Goal: Task Accomplishment & Management: Manage account settings

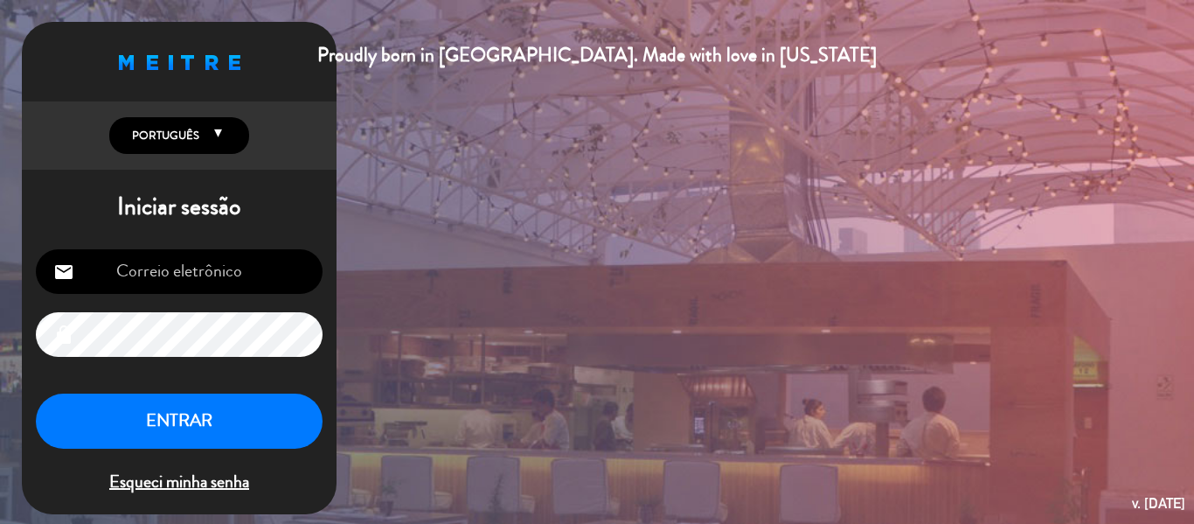
type input "[EMAIL_ADDRESS][DOMAIN_NAME]"
click at [245, 417] on button "ENTRAR" at bounding box center [179, 420] width 287 height 55
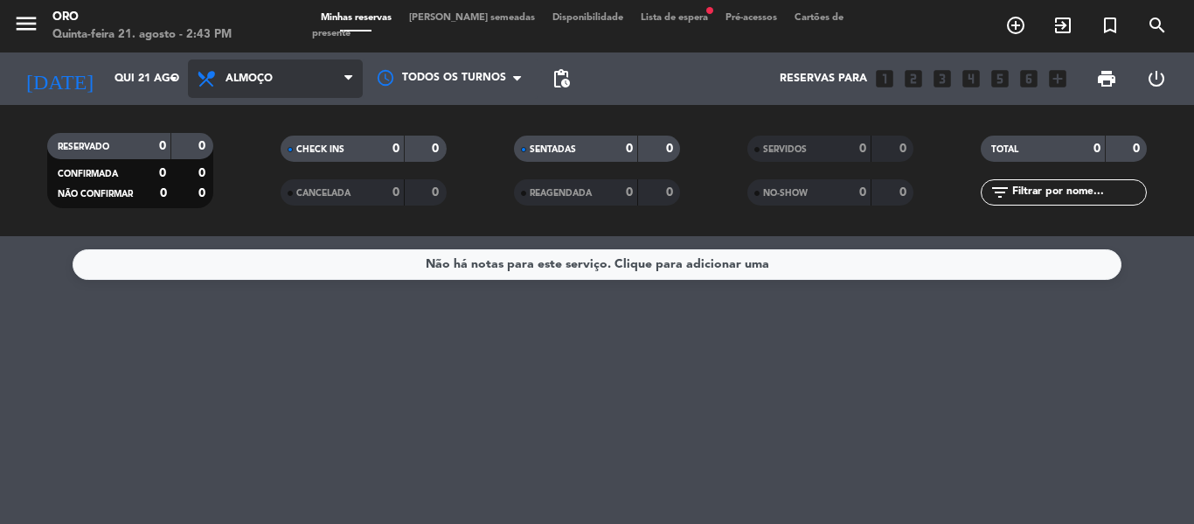
click at [302, 76] on span "Almoço" at bounding box center [275, 78] width 175 height 38
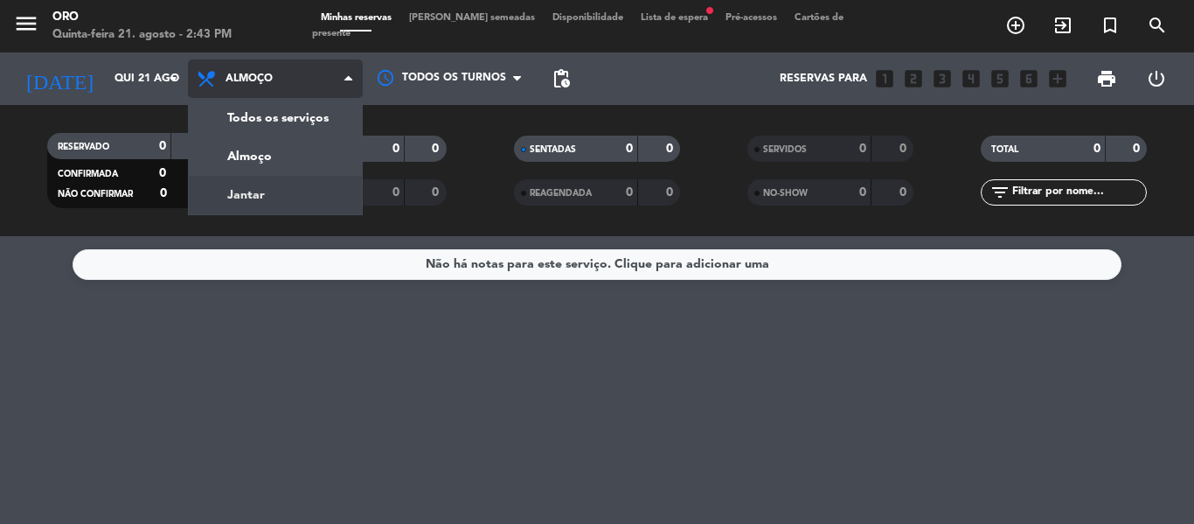
click at [275, 203] on div "menu Oro Quinta-feira 21. agosto - 2:43 PM Minhas reservas Mesas semeadas Dispo…" at bounding box center [597, 118] width 1194 height 236
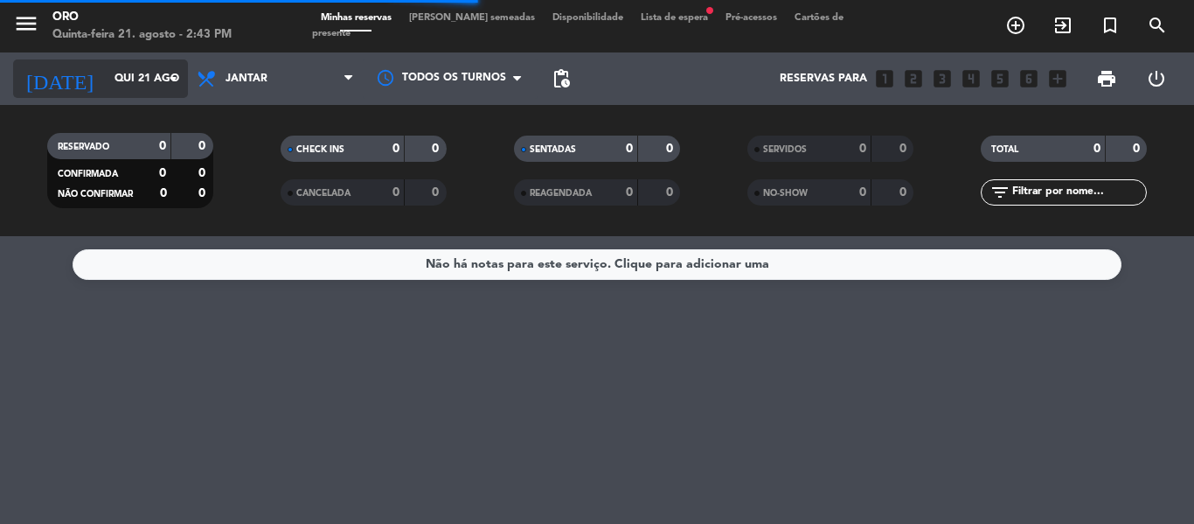
click at [132, 85] on input "Qui 21 ago" at bounding box center [180, 79] width 148 height 30
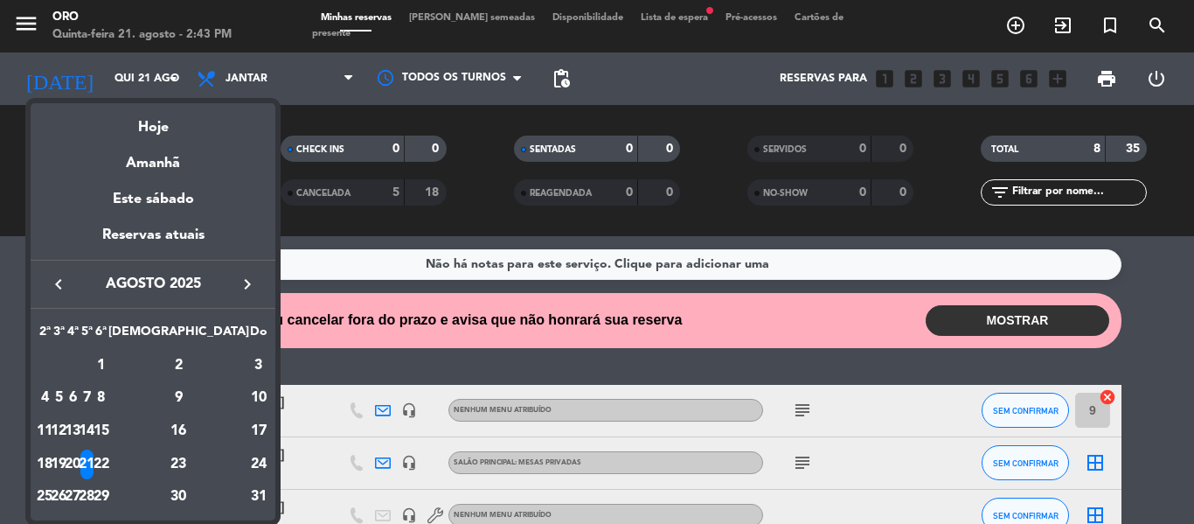
click at [247, 286] on icon "keyboard_arrow_right" at bounding box center [247, 284] width 21 height 21
click at [246, 286] on icon "keyboard_arrow_right" at bounding box center [247, 284] width 21 height 21
click at [62, 290] on icon "keyboard_arrow_left" at bounding box center [58, 284] width 21 height 21
click at [108, 424] on div "10" at bounding box center [100, 431] width 13 height 30
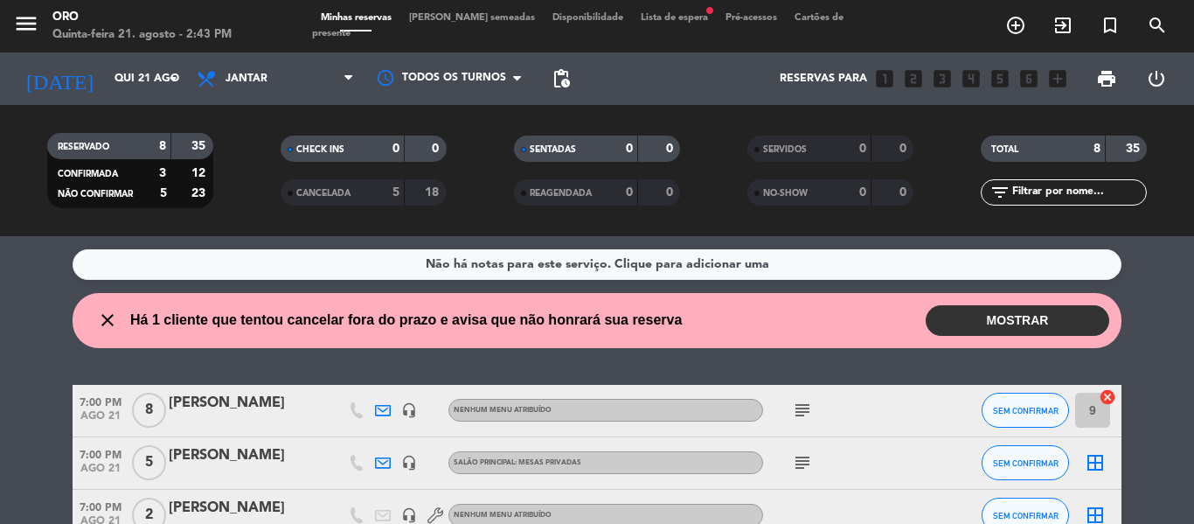
type input "[DATE]"
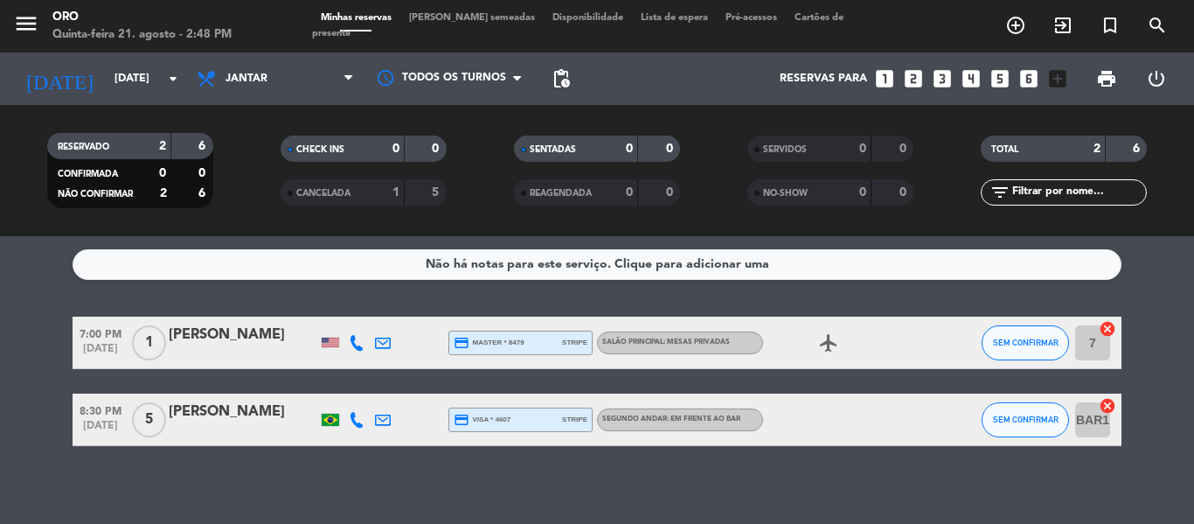
click at [898, 72] on div "Reservas para looks_one looks_two looks_3 looks_4 looks_5 looks_6 add_box" at bounding box center [827, 78] width 497 height 52
click at [909, 71] on icon "looks_two" at bounding box center [913, 78] width 23 height 23
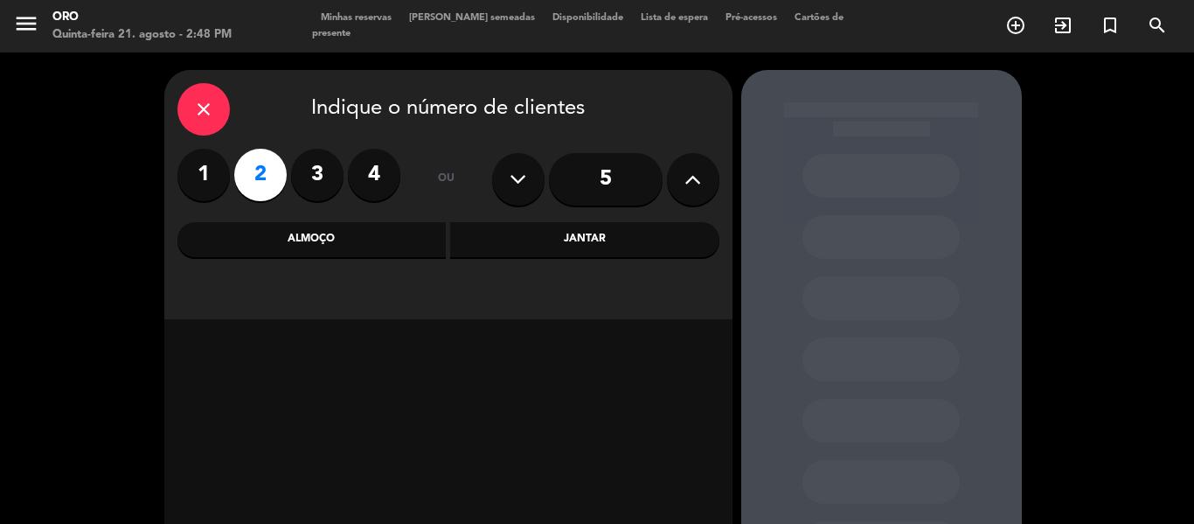
drag, startPoint x: 607, startPoint y: 216, endPoint x: 613, endPoint y: 227, distance: 12.9
click at [613, 219] on div "close Indique o número de clientes 1 2 3 4 ou 5 Almoço Jantar" at bounding box center [448, 194] width 568 height 249
click at [617, 237] on div "Jantar" at bounding box center [584, 239] width 269 height 35
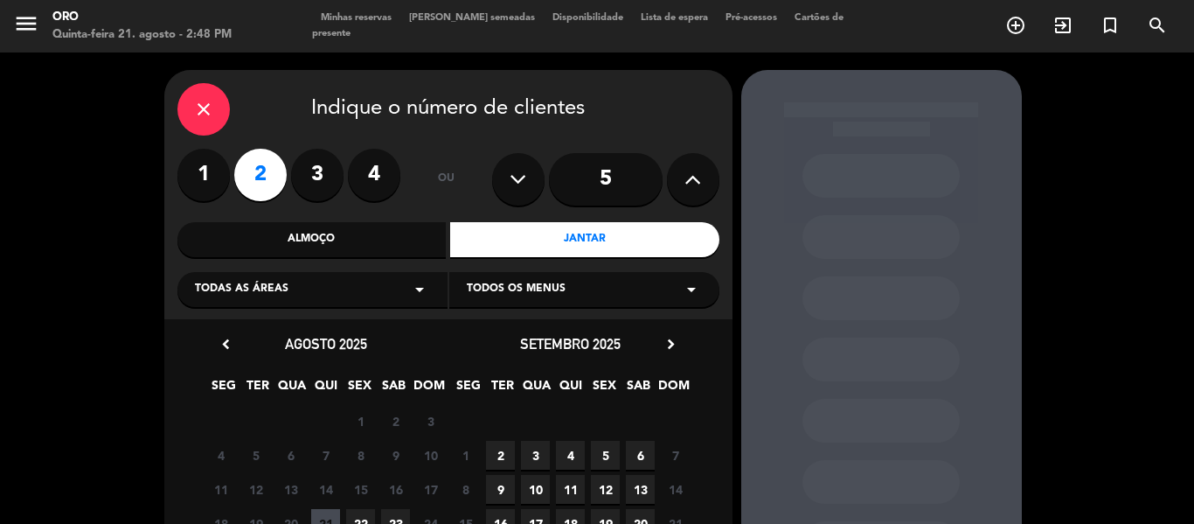
scroll to position [190, 0]
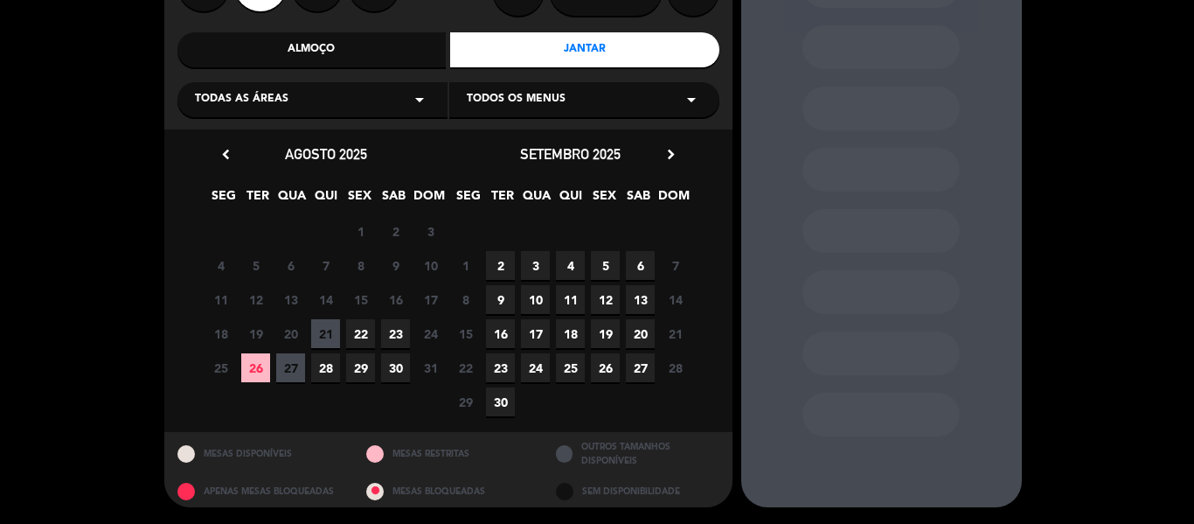
click at [674, 145] on icon "chevron_right" at bounding box center [671, 154] width 18 height 18
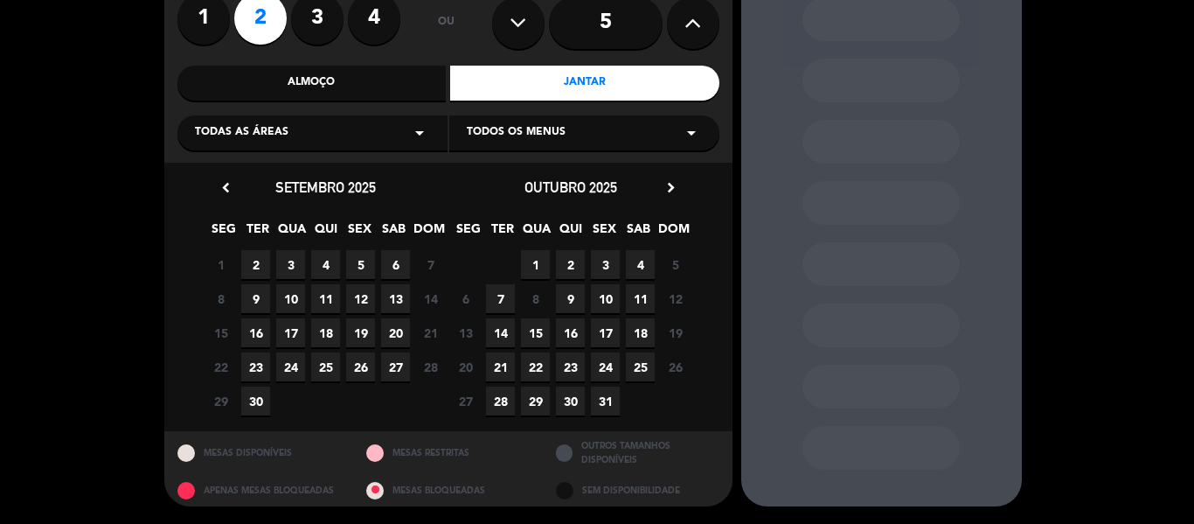
scroll to position [156, 0]
click at [602, 292] on span "10" at bounding box center [605, 299] width 29 height 29
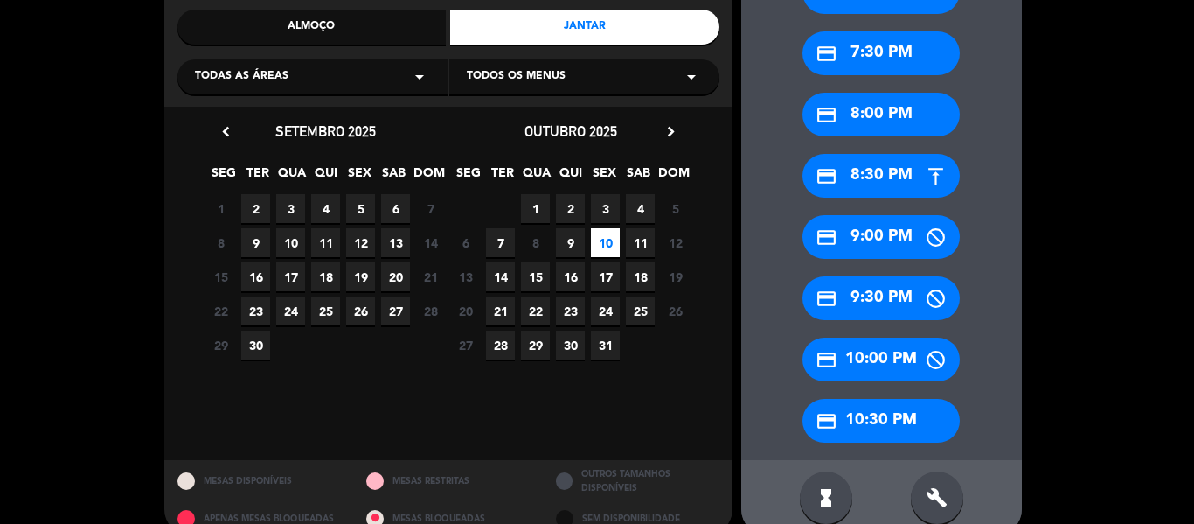
scroll to position [241, 0]
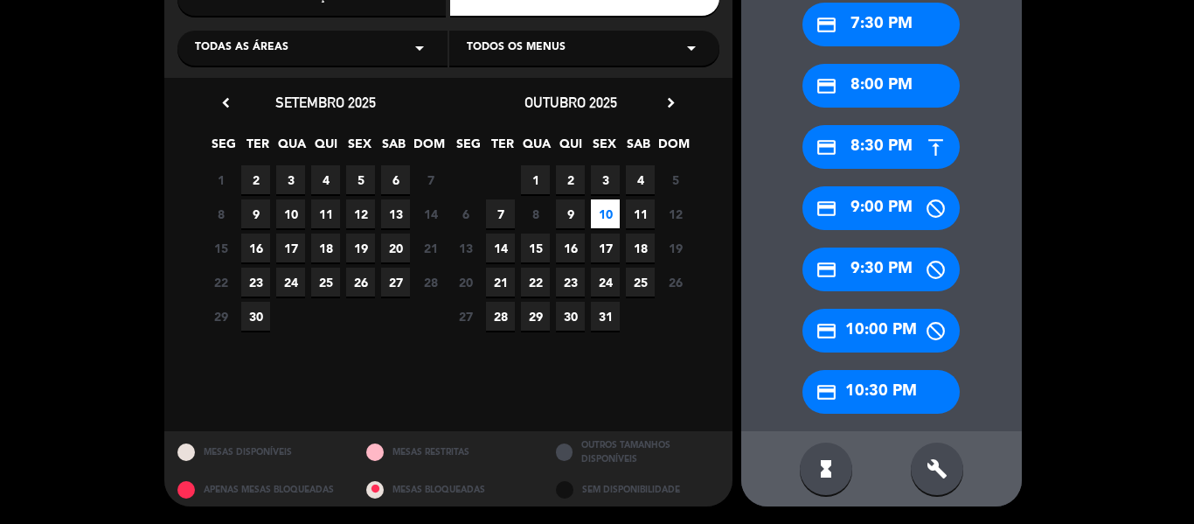
click at [673, 339] on calendar-double "chevron_left [DATE] SEG TER QUA QUI SEX SAB DOM 1 Fechado 2 3 4 5 6 7 Fechado 8…" at bounding box center [449, 254] width 490 height 327
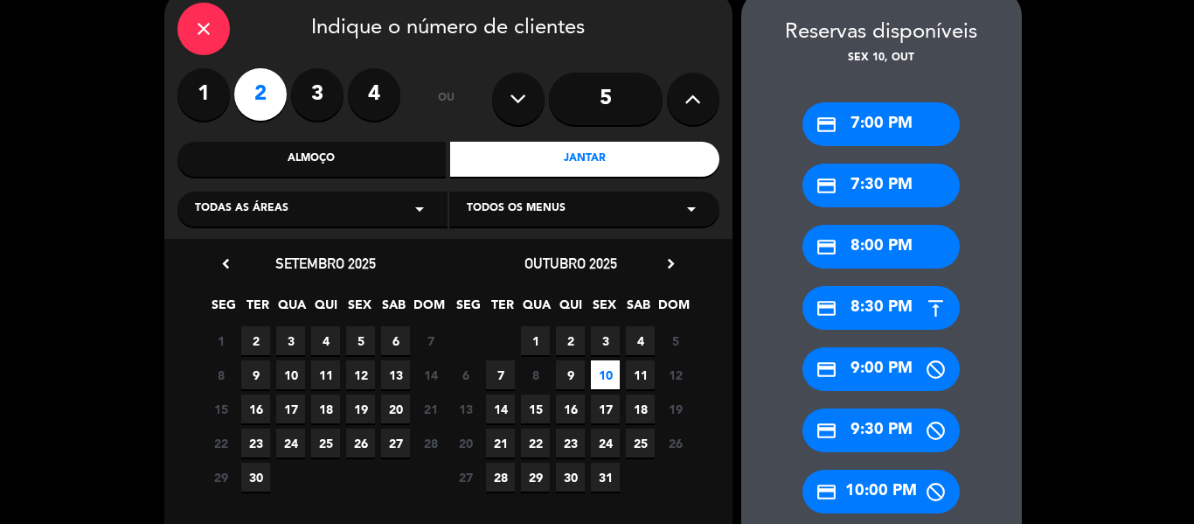
scroll to position [0, 0]
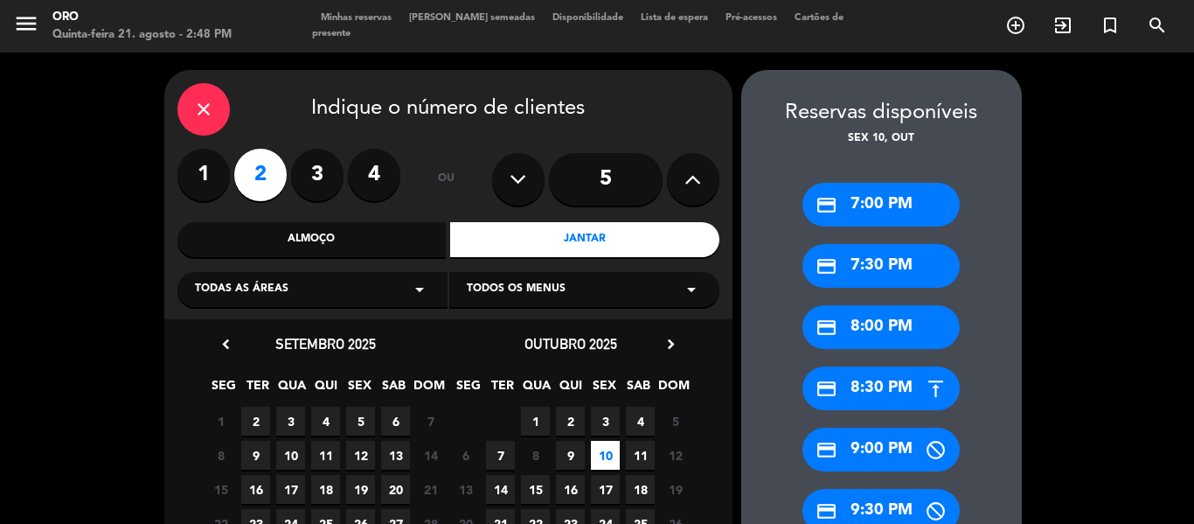
click at [205, 103] on icon "close" at bounding box center [203, 109] width 21 height 21
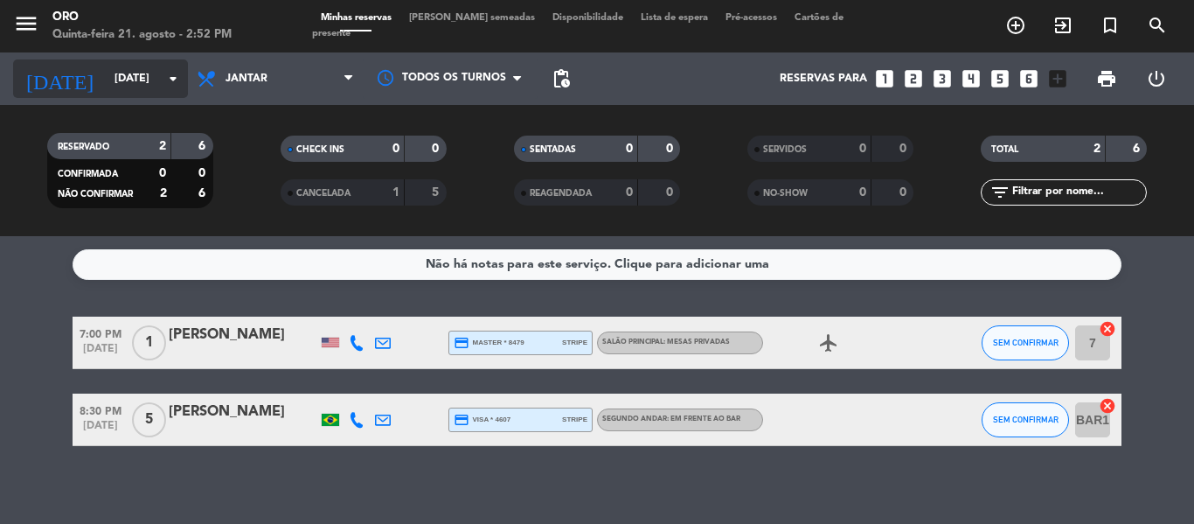
click at [106, 66] on input "[DATE]" at bounding box center [180, 79] width 148 height 30
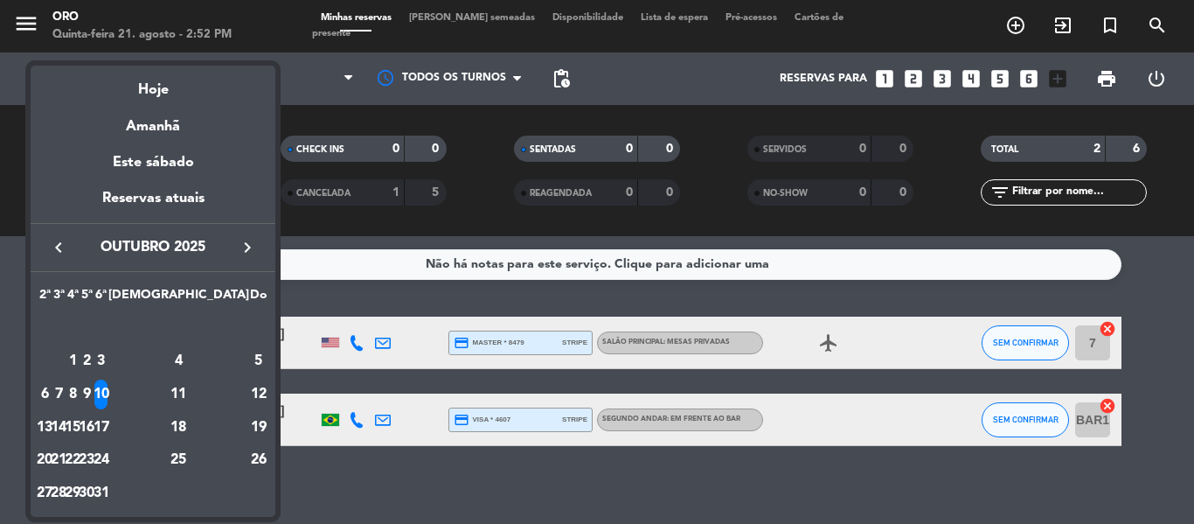
click at [59, 242] on icon "keyboard_arrow_left" at bounding box center [58, 247] width 21 height 21
click at [56, 240] on icon "keyboard_arrow_left" at bounding box center [58, 247] width 21 height 21
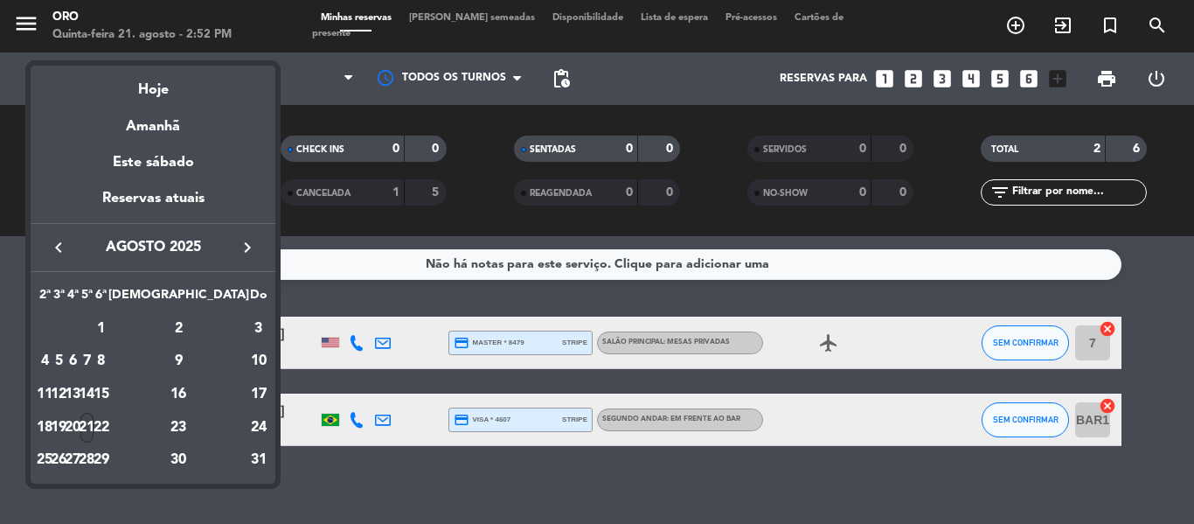
click at [94, 432] on div "21" at bounding box center [86, 428] width 13 height 30
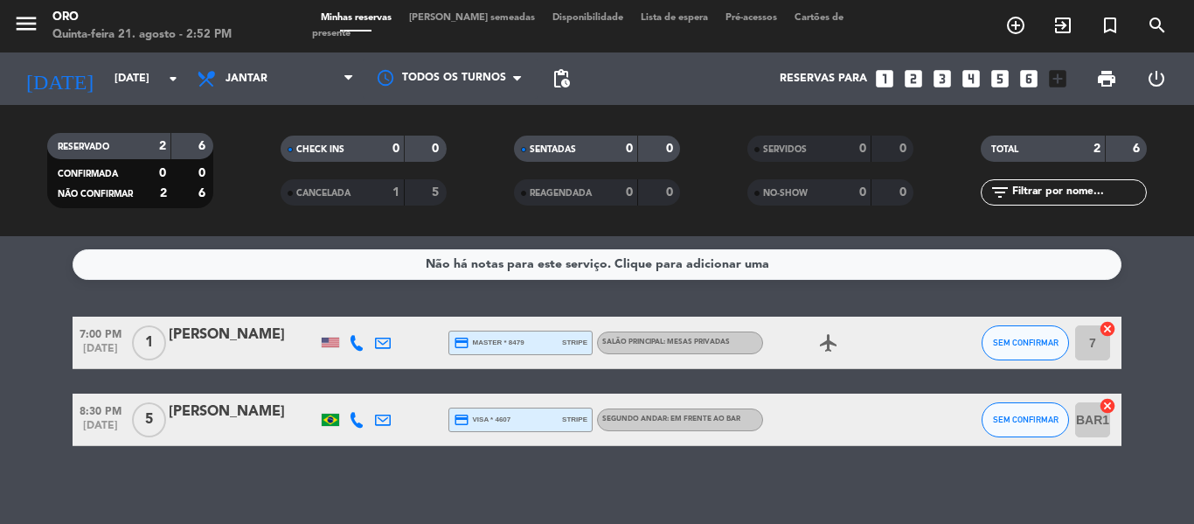
type input "Qui 21 ago"
